Goal: Information Seeking & Learning: Learn about a topic

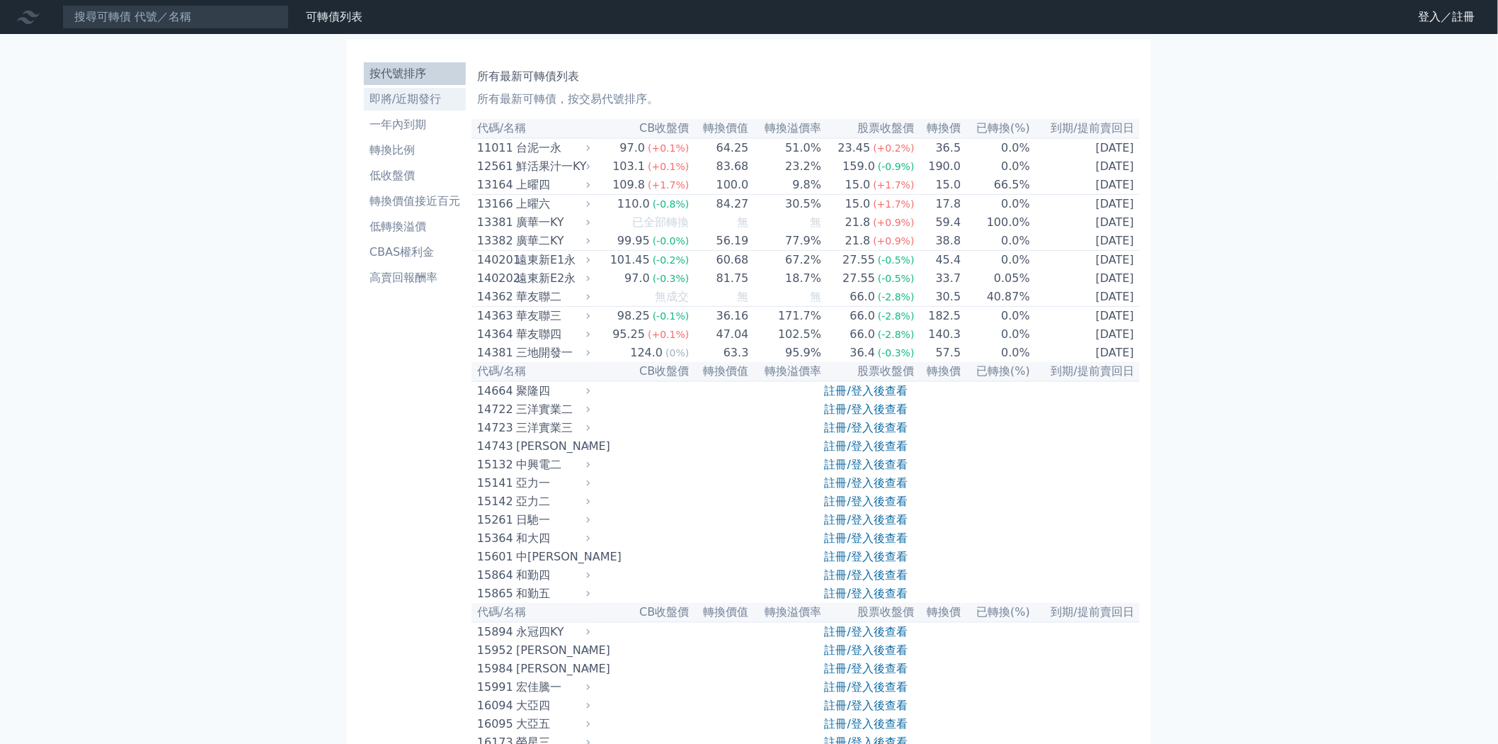
click at [380, 102] on li "即將/近期發行" at bounding box center [415, 99] width 102 height 17
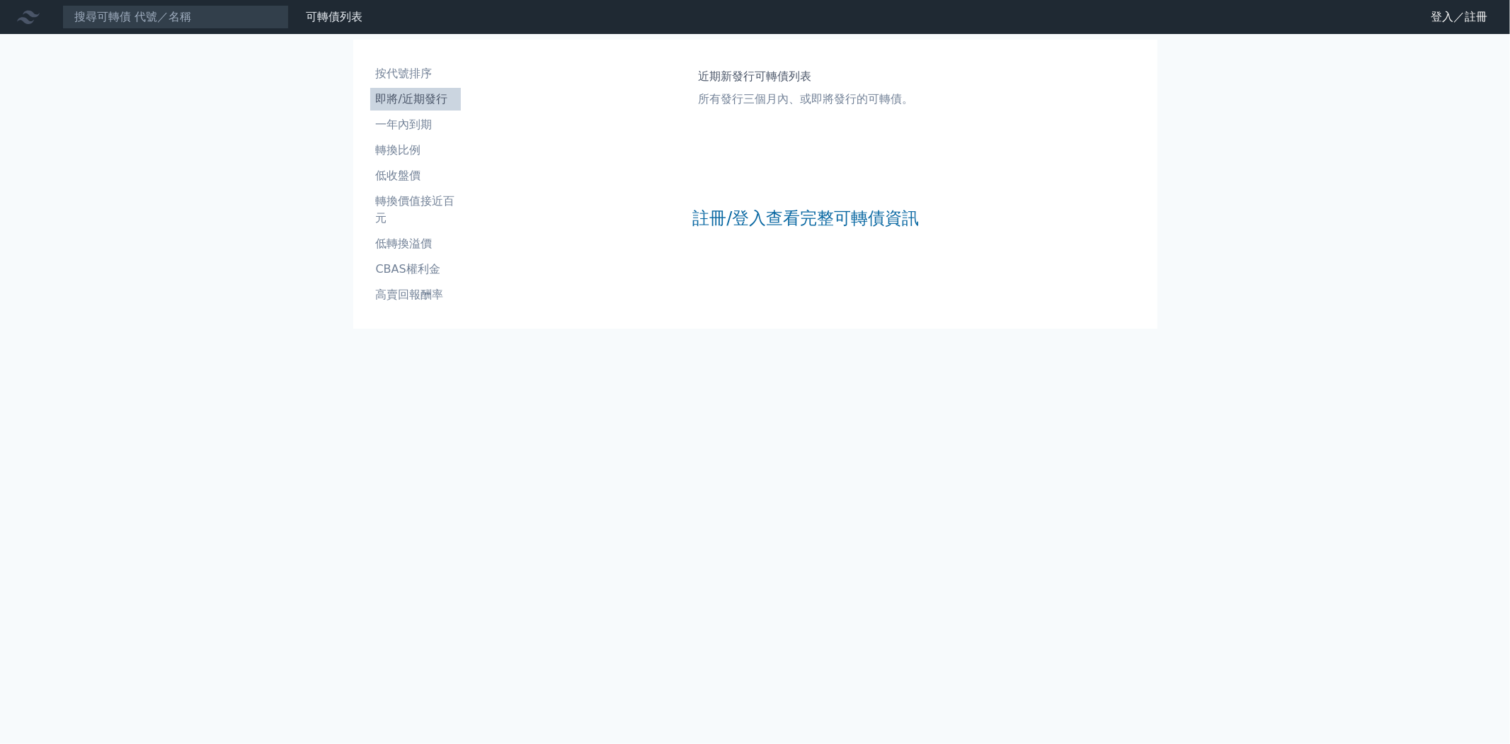
click at [797, 230] on div "註冊/登入查看完整可轉債資訊" at bounding box center [806, 218] width 227 height 187
click at [804, 222] on link "註冊/登入查看完整可轉債資訊" at bounding box center [806, 218] width 227 height 23
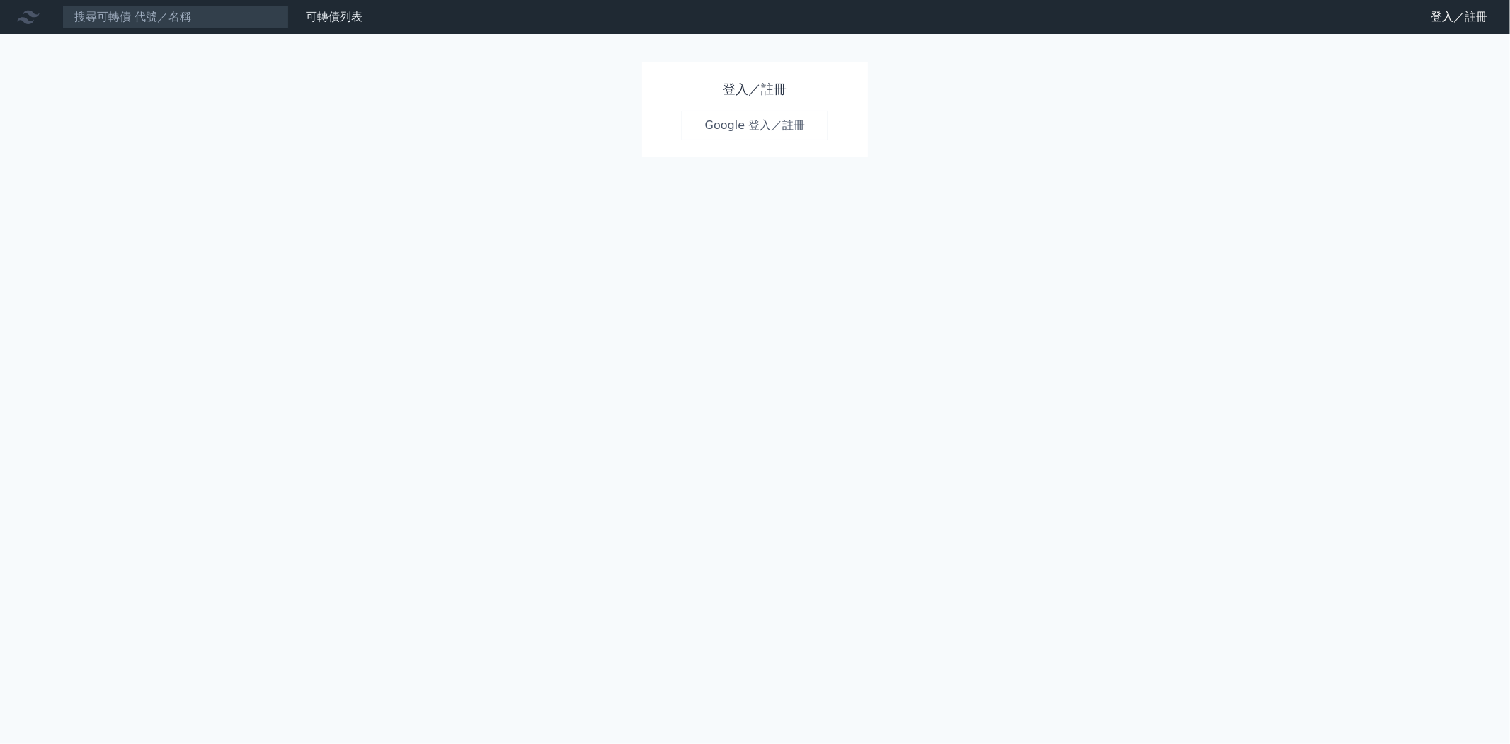
click at [763, 117] on link "Google 登入／註冊" at bounding box center [755, 125] width 147 height 30
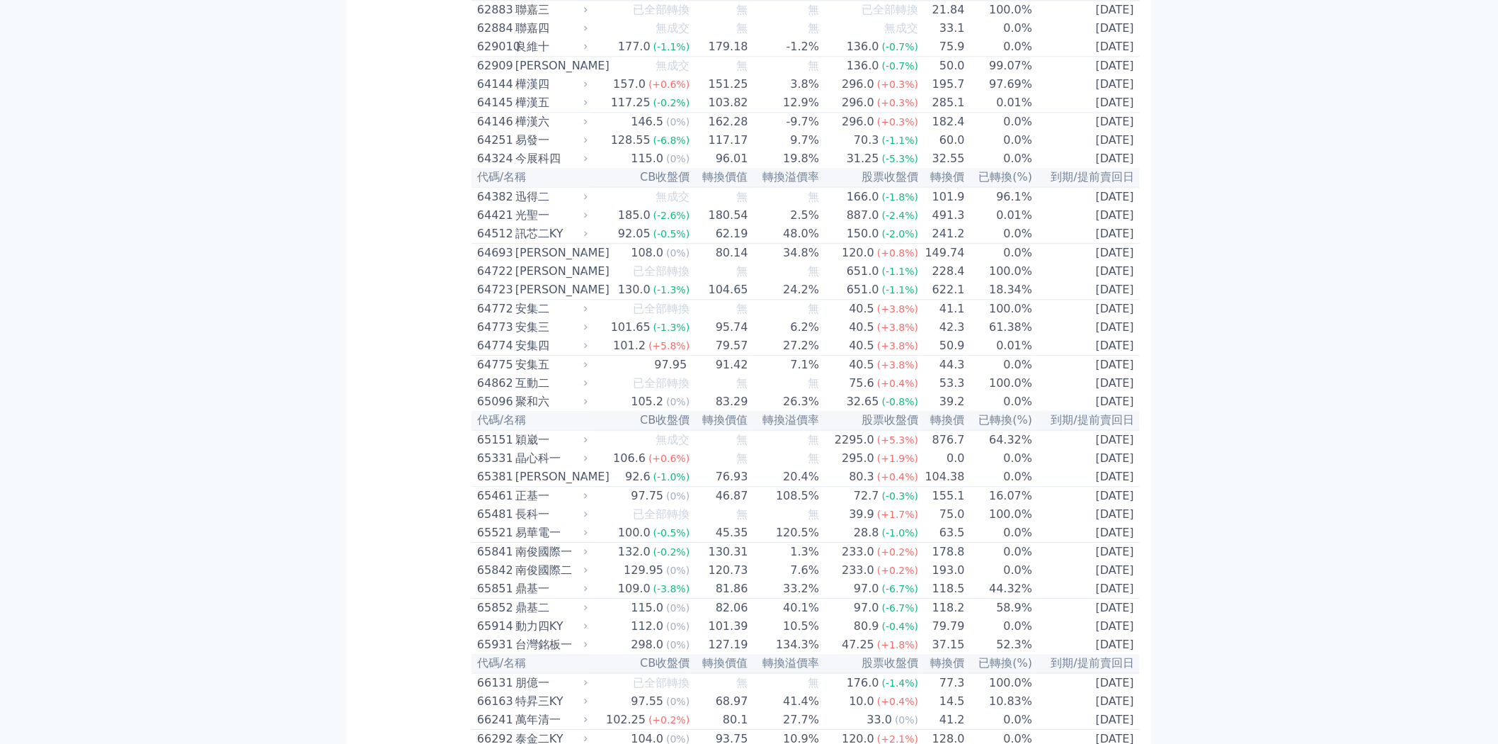
scroll to position [5588, 0]
